Goal: Information Seeking & Learning: Learn about a topic

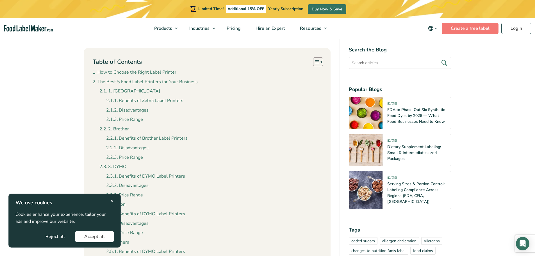
scroll to position [140, 0]
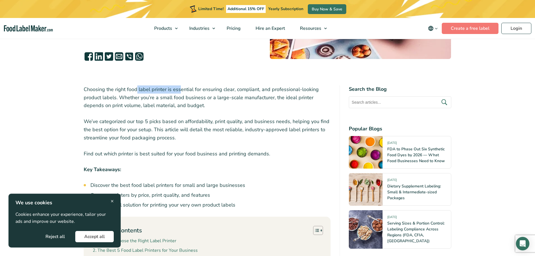
drag, startPoint x: 136, startPoint y: 87, endPoint x: 184, endPoint y: 88, distance: 47.7
click at [184, 88] on p "Choosing the right food label printer is essential for ensuring clear, complian…" at bounding box center [207, 97] width 247 height 24
drag, startPoint x: 230, startPoint y: 89, endPoint x: 261, endPoint y: 89, distance: 31.7
click at [260, 89] on p "Choosing the right food label printer is essential for ensuring clear, complian…" at bounding box center [207, 97] width 247 height 24
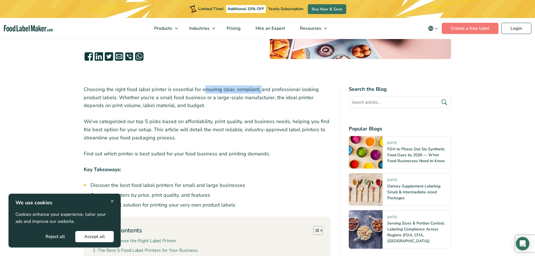
click at [261, 89] on p "Choosing the right food label printer is essential for ensuring clear, complian…" at bounding box center [207, 97] width 247 height 24
click at [99, 235] on button "Accept all" at bounding box center [94, 236] width 38 height 11
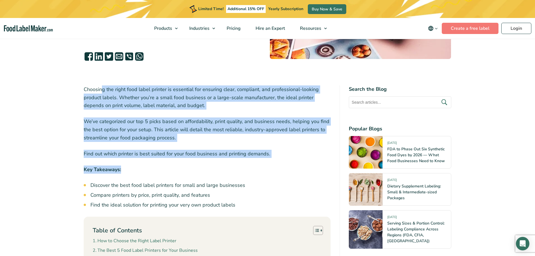
drag, startPoint x: 102, startPoint y: 90, endPoint x: 221, endPoint y: 171, distance: 144.8
click at [221, 171] on p "Key Takeaways:" at bounding box center [207, 169] width 247 height 8
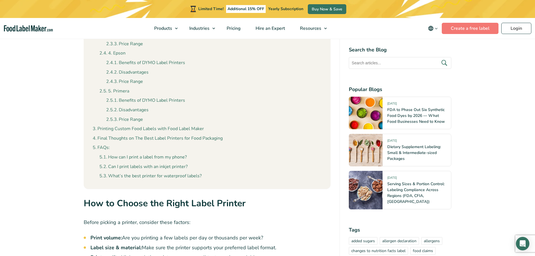
scroll to position [533, 0]
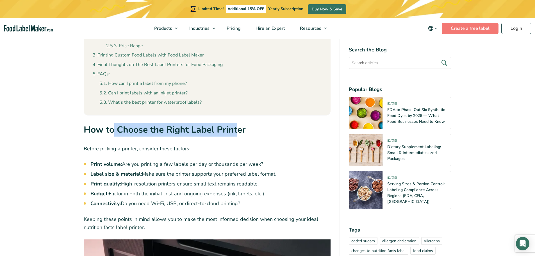
drag, startPoint x: 116, startPoint y: 127, endPoint x: 250, endPoint y: 135, distance: 133.8
click at [248, 135] on h2 "How to Choose the Right Label Printer" at bounding box center [207, 131] width 247 height 17
click at [259, 135] on h2 "How to Choose the Right Label Printer" at bounding box center [207, 131] width 247 height 17
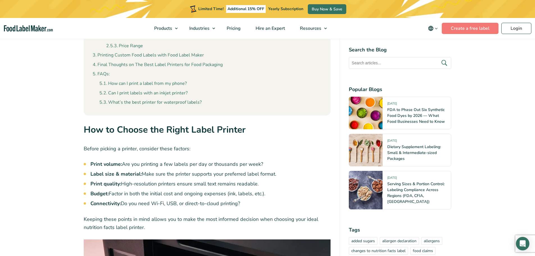
drag, startPoint x: 147, startPoint y: 162, endPoint x: 283, endPoint y: 163, distance: 136.6
click at [285, 162] on li "Print volume: Are you printing a few labels per day or thousands per week?" at bounding box center [210, 164] width 240 height 8
drag, startPoint x: 98, startPoint y: 176, endPoint x: 275, endPoint y: 198, distance: 178.6
click at [275, 198] on ul "Print volume: Are you printing a few labels per day or thousands per week? Labe…" at bounding box center [210, 183] width 240 height 47
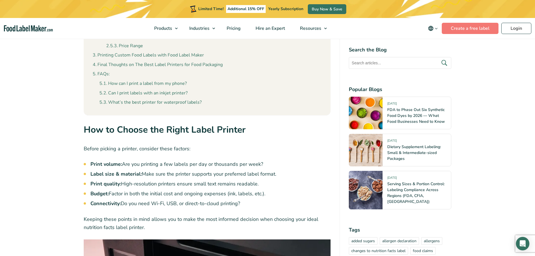
click at [266, 196] on li "Budget: Factor in both the initial cost and ongoing expenses (ink, labels, etc.…" at bounding box center [210, 194] width 240 height 8
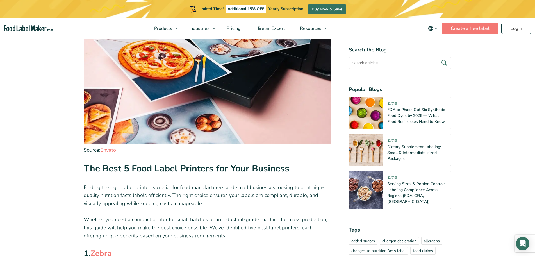
scroll to position [898, 0]
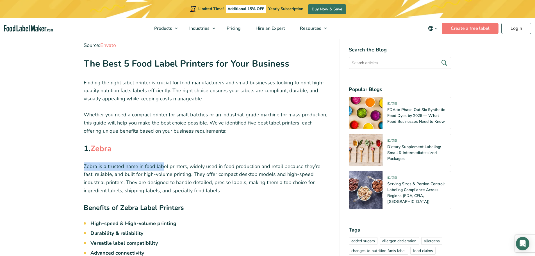
drag, startPoint x: 78, startPoint y: 165, endPoint x: 163, endPoint y: 169, distance: 84.6
click at [163, 169] on p "Zebra is a trusted name in food label printers, widely used in food production …" at bounding box center [207, 178] width 247 height 32
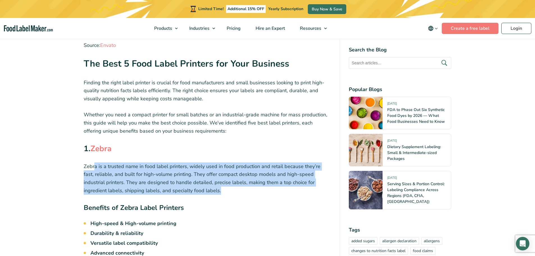
drag, startPoint x: 95, startPoint y: 170, endPoint x: 196, endPoint y: 197, distance: 104.4
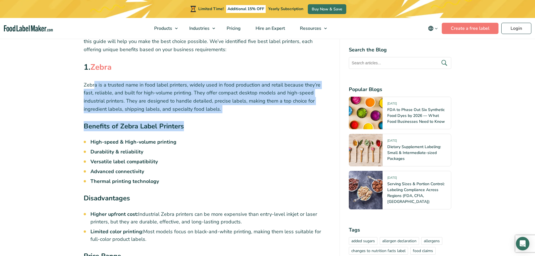
scroll to position [982, 0]
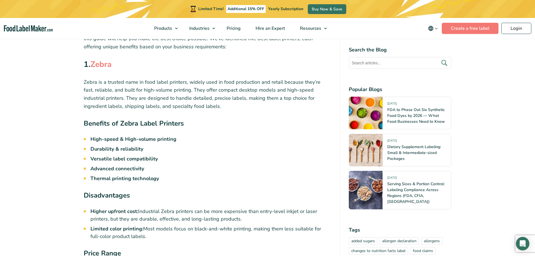
click at [183, 141] on li "High-speed & High-volume printing" at bounding box center [210, 139] width 240 height 8
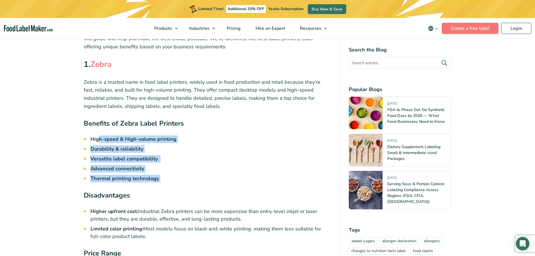
drag, startPoint x: 100, startPoint y: 141, endPoint x: 182, endPoint y: 182, distance: 92.0
click at [182, 181] on ul "High-speed & High-volume printing Durability & reliability Versatile label comp…" at bounding box center [210, 158] width 240 height 47
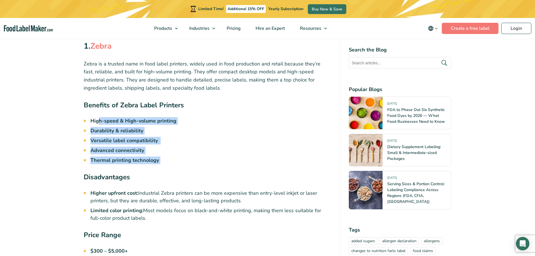
scroll to position [1010, 0]
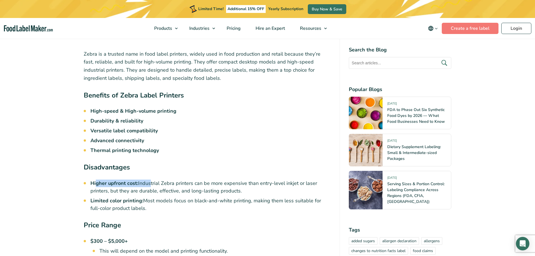
drag, startPoint x: 97, startPoint y: 182, endPoint x: 148, endPoint y: 184, distance: 51.1
click at [148, 184] on li "Higher upfront cost: Industrial Zebra printers can be more expensive than entry…" at bounding box center [210, 186] width 240 height 15
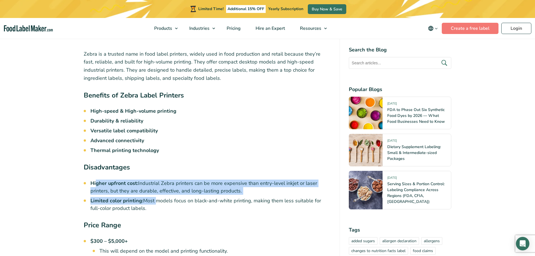
drag, startPoint x: 96, startPoint y: 181, endPoint x: 155, endPoint y: 201, distance: 62.2
click at [155, 201] on ul "Higher upfront cost: Industrial Zebra printers can be more expensive than entry…" at bounding box center [210, 195] width 240 height 33
click at [155, 201] on li "Limited color printing: Most models focus on black-and-white printing, making t…" at bounding box center [210, 204] width 240 height 15
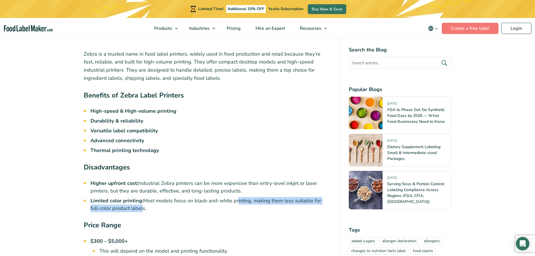
drag, startPoint x: 140, startPoint y: 204, endPoint x: 236, endPoint y: 203, distance: 95.7
click at [236, 203] on li "Limited color printing: Most models focus on black-and-white printing, making t…" at bounding box center [210, 204] width 240 height 15
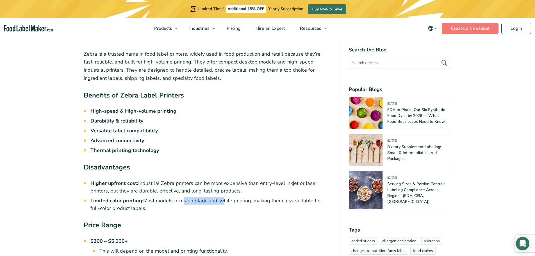
drag, startPoint x: 238, startPoint y: 205, endPoint x: 241, endPoint y: 205, distance: 3.4
click at [241, 205] on li "Limited color printing: Most models focus on black-and-white printing, making t…" at bounding box center [210, 204] width 240 height 15
drag, startPoint x: 252, startPoint y: 201, endPoint x: 163, endPoint y: 212, distance: 89.0
click at [163, 212] on li "Limited color printing: Most models focus on black-and-white printing, making t…" at bounding box center [210, 204] width 240 height 15
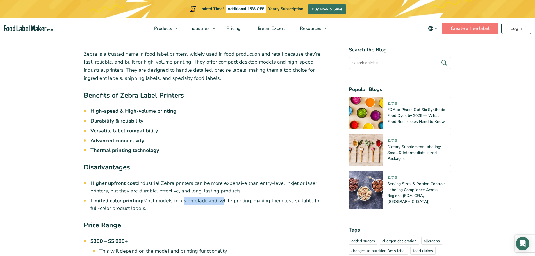
drag, startPoint x: 163, startPoint y: 212, endPoint x: 199, endPoint y: 205, distance: 36.5
click at [164, 211] on li "Limited color printing: Most models focus on black-and-white printing, making t…" at bounding box center [210, 204] width 240 height 15
click at [256, 199] on li "Limited color printing: Most models focus on black-and-white printing, making t…" at bounding box center [210, 204] width 240 height 15
click at [309, 199] on li "Limited color printing: Most models focus on black-and-white printing, making t…" at bounding box center [210, 204] width 240 height 15
drag, startPoint x: 117, startPoint y: 210, endPoint x: 165, endPoint y: 211, distance: 48.0
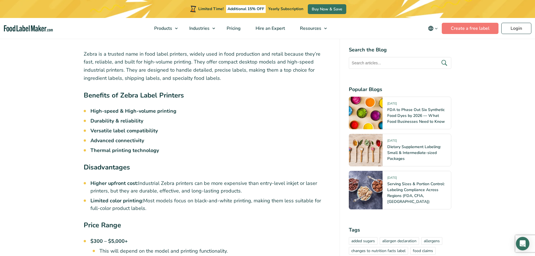
click at [165, 211] on li "Limited color printing: Most models focus on black-and-white printing, making t…" at bounding box center [210, 204] width 240 height 15
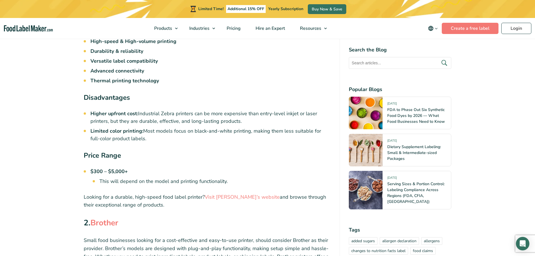
scroll to position [1094, 0]
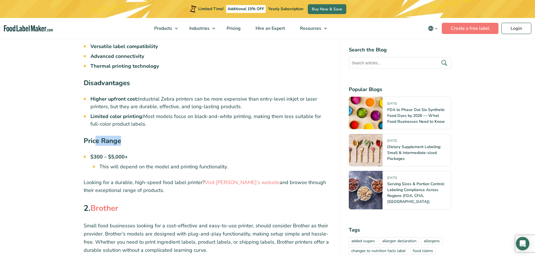
drag, startPoint x: 97, startPoint y: 138, endPoint x: 141, endPoint y: 143, distance: 44.4
click at [141, 143] on h4 "Price Range" at bounding box center [207, 142] width 247 height 13
